Goal: Transaction & Acquisition: Purchase product/service

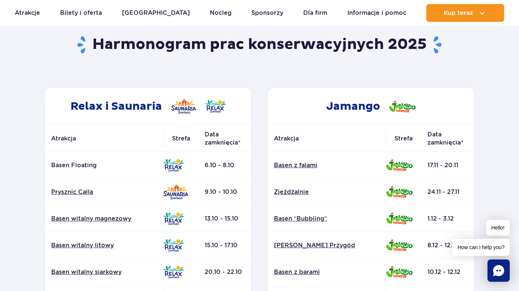
scroll to position [137, 0]
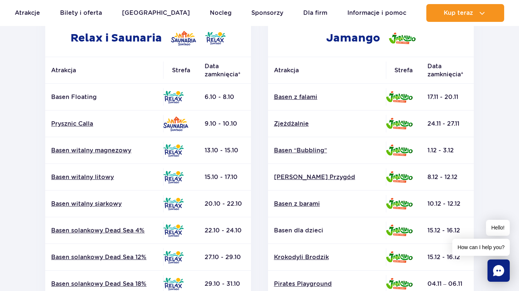
drag, startPoint x: 195, startPoint y: 118, endPoint x: 240, endPoint y: 124, distance: 45.3
click at [240, 124] on tr "Prysznic Calla 9.10 - 10.10" at bounding box center [148, 124] width 206 height 27
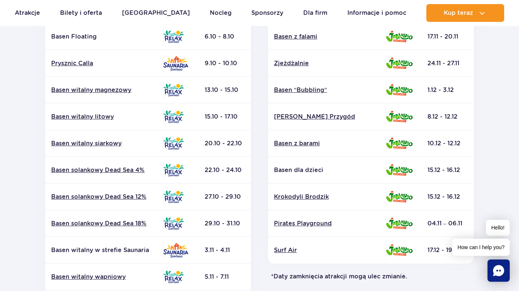
scroll to position [160, 0]
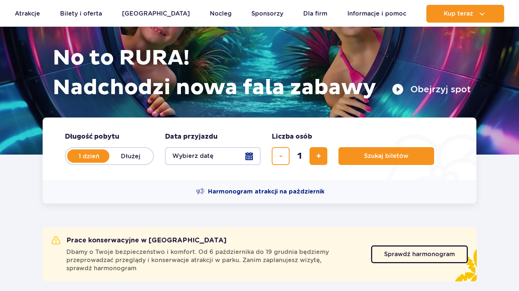
click at [219, 154] on button "Wybierz datę" at bounding box center [213, 156] width 96 height 18
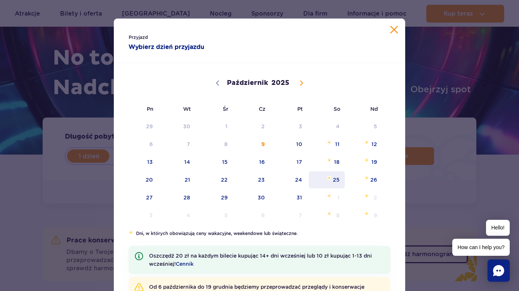
click at [339, 177] on span "25" at bounding box center [326, 179] width 37 height 17
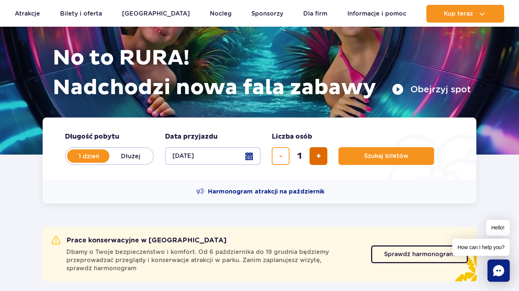
click at [323, 159] on button "dodaj bilet" at bounding box center [319, 156] width 18 height 18
type input "2"
click at [117, 151] on label "Dłużej" at bounding box center [130, 156] width 42 height 16
click at [117, 162] on input "Dłużej" at bounding box center [113, 162] width 8 height 1
radio input "false"
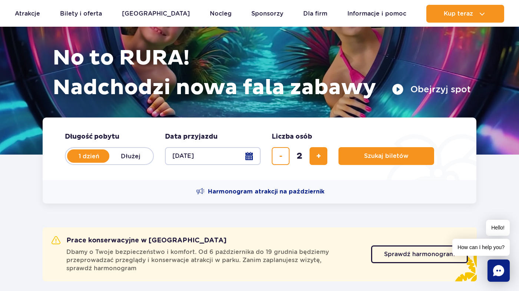
radio input "true"
click at [78, 149] on label "1 dzień" at bounding box center [89, 156] width 42 height 16
click at [76, 162] on input "1 dzień" at bounding box center [72, 162] width 8 height 1
radio input "true"
click at [239, 184] on div "Harmonogram atrakcji na październik" at bounding box center [260, 192] width 434 height 24
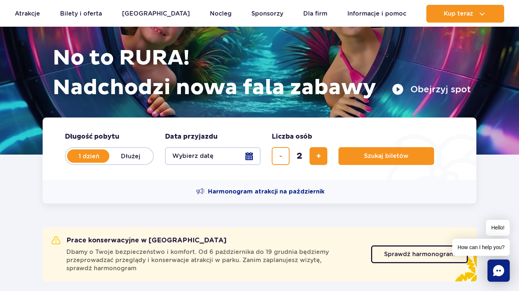
click at [239, 187] on div "Harmonogram atrakcji na październik" at bounding box center [260, 192] width 434 height 24
click at [239, 190] on span "Harmonogram atrakcji na październik" at bounding box center [266, 192] width 116 height 8
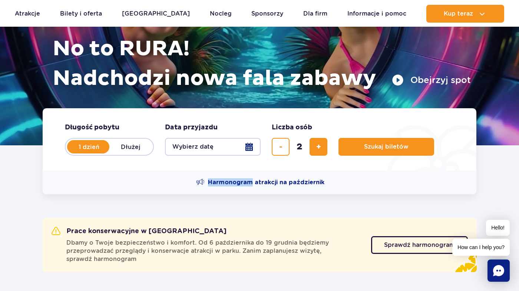
scroll to position [91, 0]
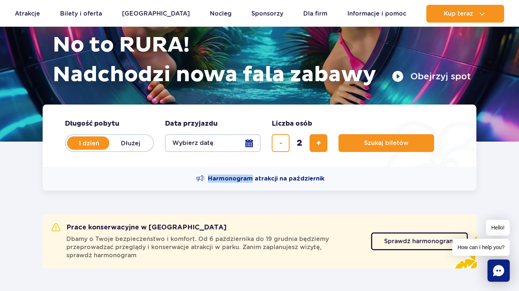
click at [195, 140] on button "Wybierz datę" at bounding box center [213, 143] width 96 height 18
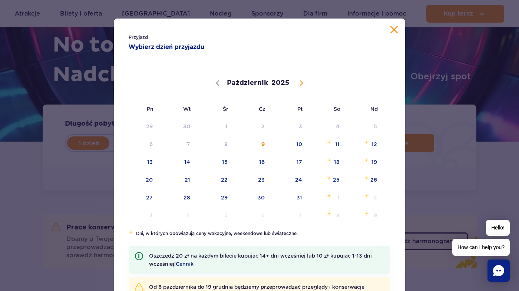
click at [102, 165] on div "Przyjazd Wybierz dzień przyjazdu Październik Listopad Grudzień 2025 Pn Wt Śr Cz…" at bounding box center [259, 145] width 519 height 291
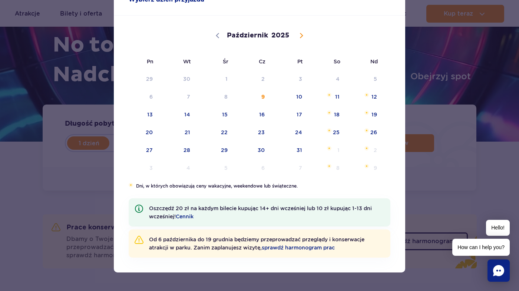
click at [219, 32] on div "Październik Listopad Grudzień 2025" at bounding box center [260, 34] width 262 height 37
click at [219, 40] on div "Październik Listopad Grudzień 2025" at bounding box center [260, 34] width 262 height 37
click at [332, 135] on span "25" at bounding box center [326, 132] width 37 height 17
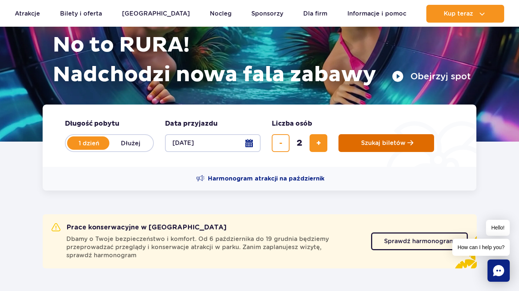
click at [371, 134] on button "Szukaj biletów" at bounding box center [387, 143] width 96 height 18
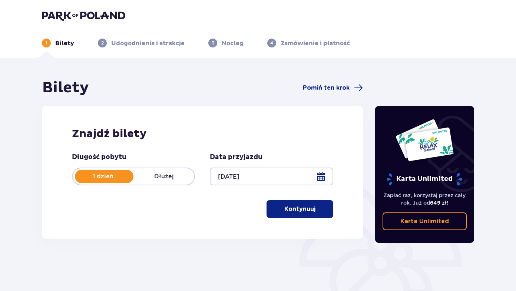
click at [296, 214] on button "Kontynuuj" at bounding box center [300, 209] width 67 height 18
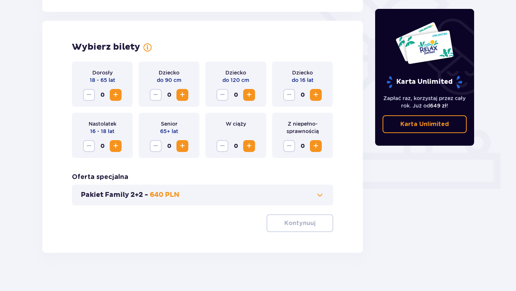
scroll to position [201, 0]
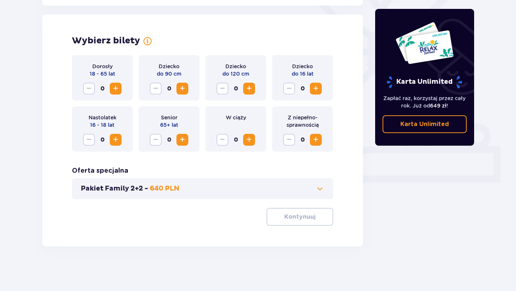
click at [116, 80] on div "Dorosły 18 - 65 lat 0" at bounding box center [102, 77] width 61 height 45
click at [116, 86] on span "Zwiększ" at bounding box center [115, 88] width 9 height 9
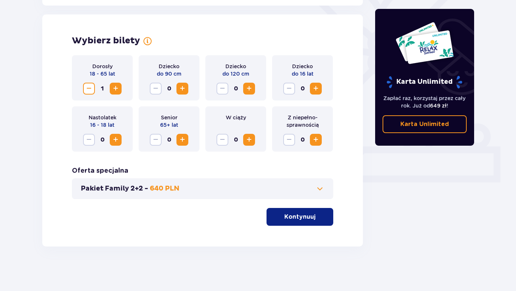
click at [116, 86] on span "Zwiększ" at bounding box center [115, 88] width 9 height 9
click at [190, 193] on div "Pakiet Family 2+2 - 640 PLN" at bounding box center [203, 188] width 262 height 21
click at [298, 226] on div "Wybierz bilety Dorosły 18 - 65 lat 2 Dziecko do 90 cm 0 Dziecko do 120 cm 0 Dzi…" at bounding box center [202, 130] width 321 height 232
click at [300, 220] on p "Kontynuuj" at bounding box center [300, 217] width 31 height 8
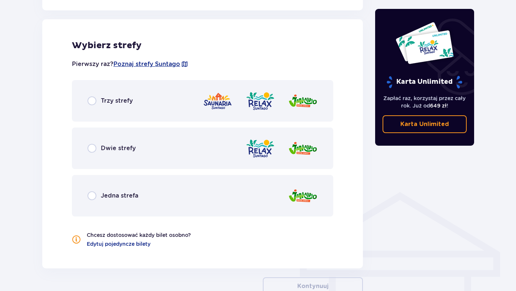
scroll to position [412, 0]
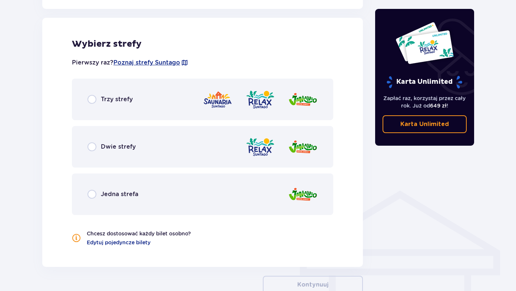
click at [148, 94] on div "Trzy strefy" at bounding box center [203, 100] width 262 height 42
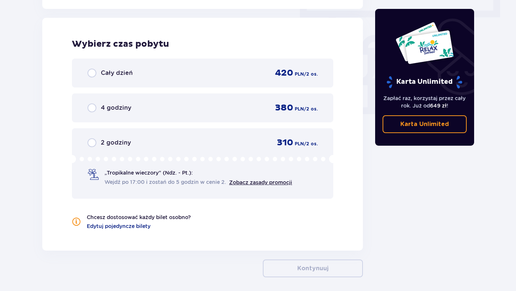
scroll to position [649, 0]
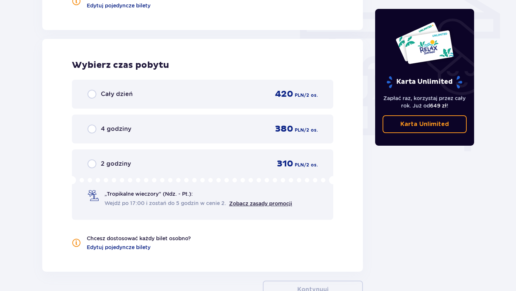
click at [211, 101] on div "Cały dzień 420 PLN / 2 os." at bounding box center [203, 94] width 262 height 29
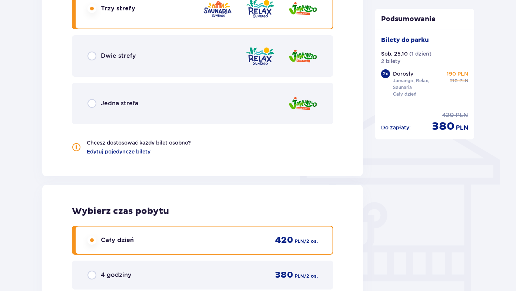
scroll to position [379, 0]
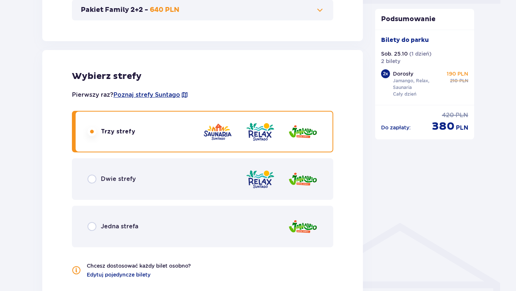
click at [161, 169] on div "Dwie strefy" at bounding box center [203, 179] width 262 height 42
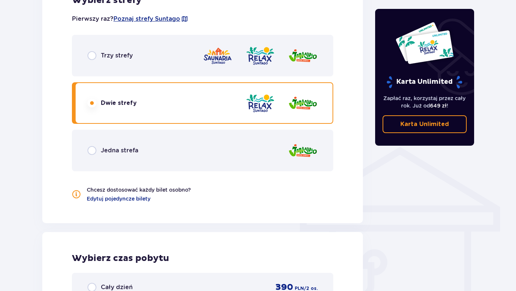
click at [168, 70] on div "Trzy strefy" at bounding box center [203, 56] width 262 height 42
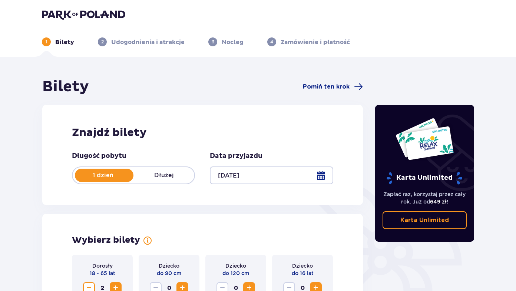
scroll to position [0, 0]
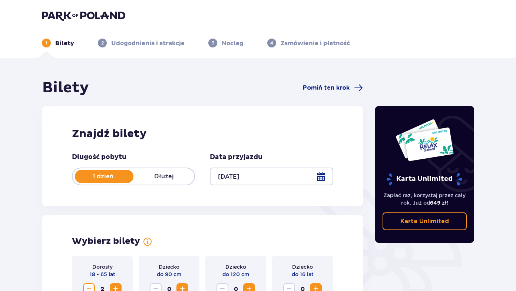
click at [439, 226] on link "Karta Unlimited" at bounding box center [425, 222] width 85 height 18
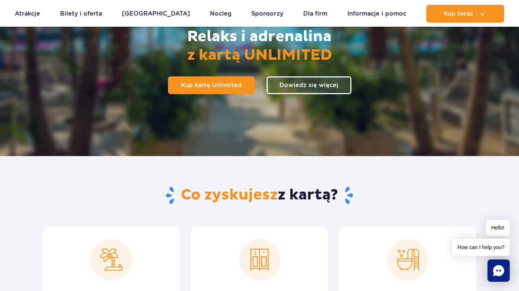
scroll to position [106, 0]
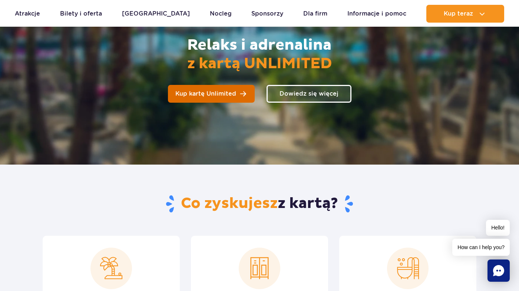
click at [227, 90] on link "Kup kartę Unlimited" at bounding box center [211, 94] width 87 height 18
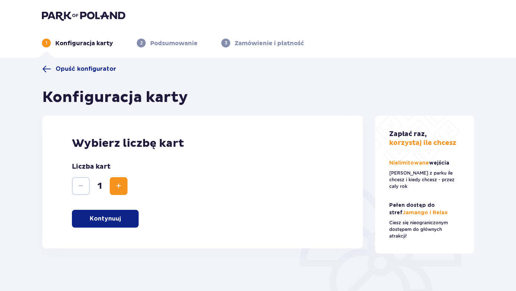
click at [122, 220] on button "Kontynuuj" at bounding box center [105, 219] width 67 height 18
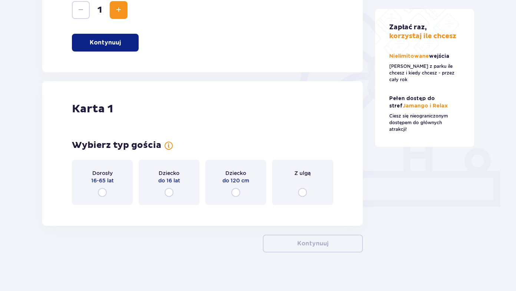
scroll to position [182, 0]
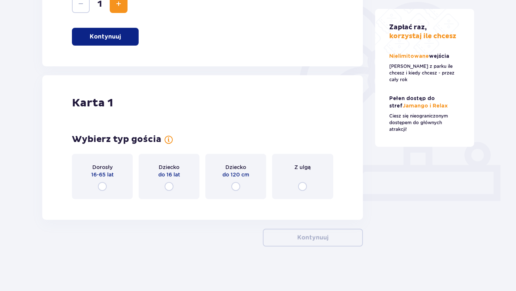
click at [110, 189] on div "Dorosły 16-65 lat" at bounding box center [102, 176] width 61 height 45
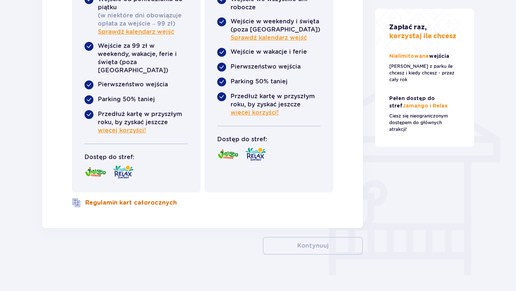
scroll to position [270, 0]
